Goal: Information Seeking & Learning: Learn about a topic

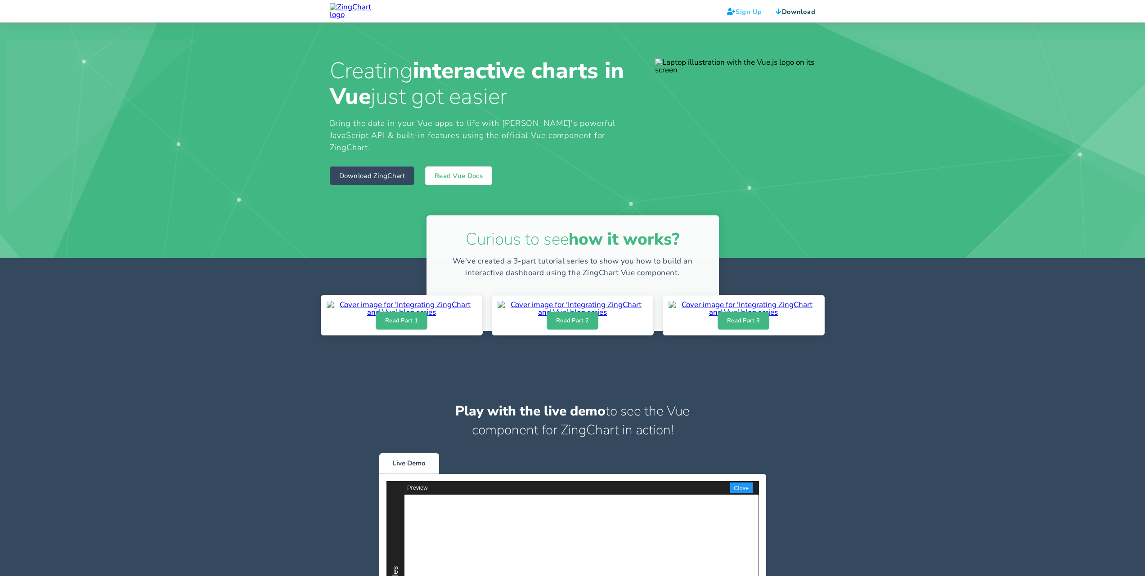
click at [745, 11] on link "Sign Up" at bounding box center [744, 11] width 35 height 9
click at [794, 11] on link "Download" at bounding box center [796, 11] width 40 height 9
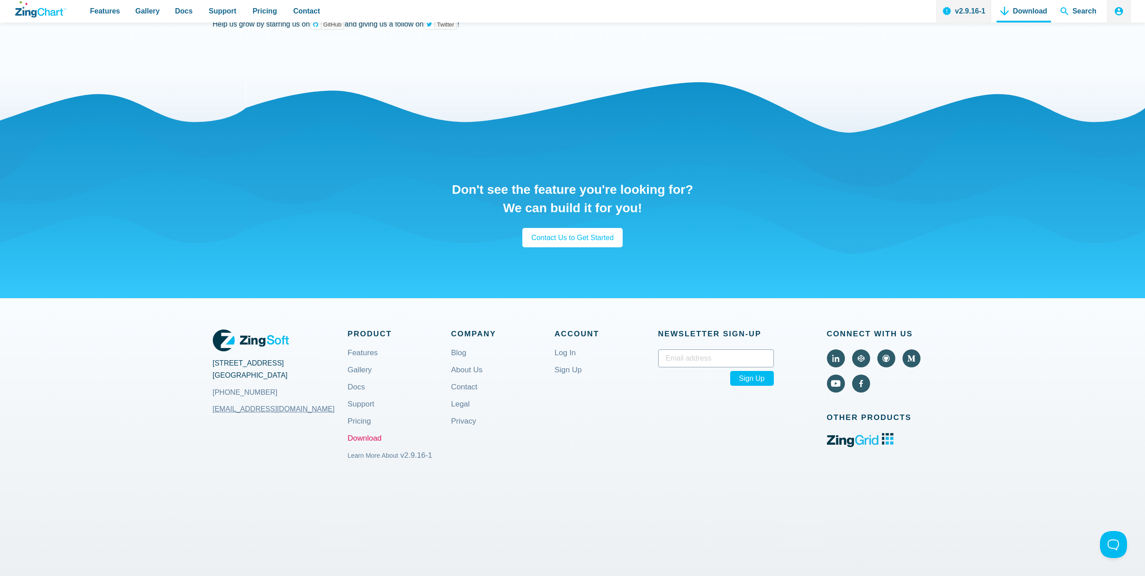
scroll to position [1242, 0]
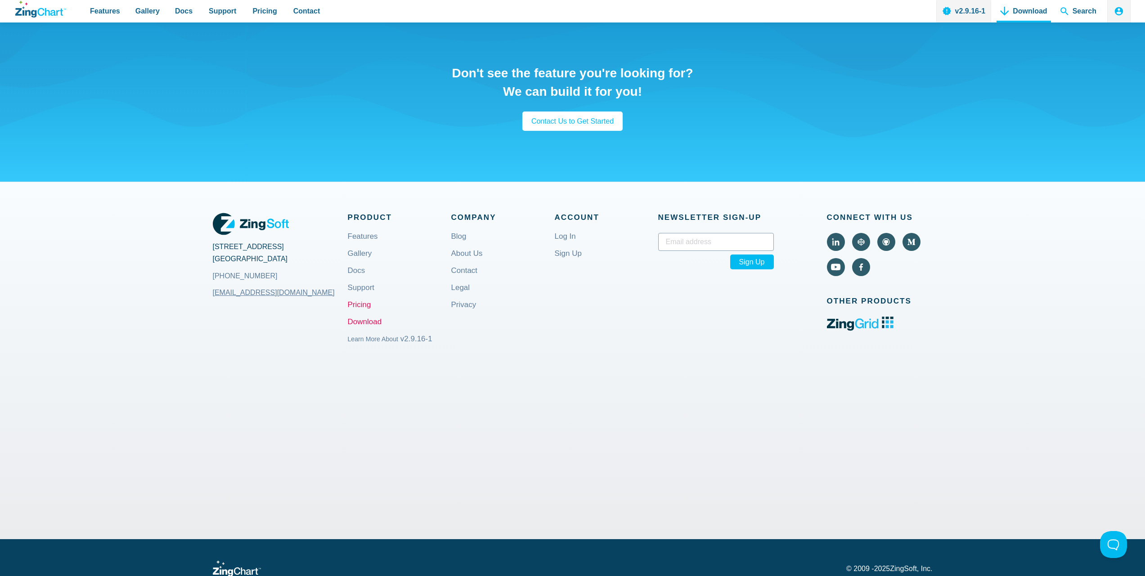
click at [367, 323] on link "Pricing" at bounding box center [359, 312] width 23 height 22
